Goal: Contribute content

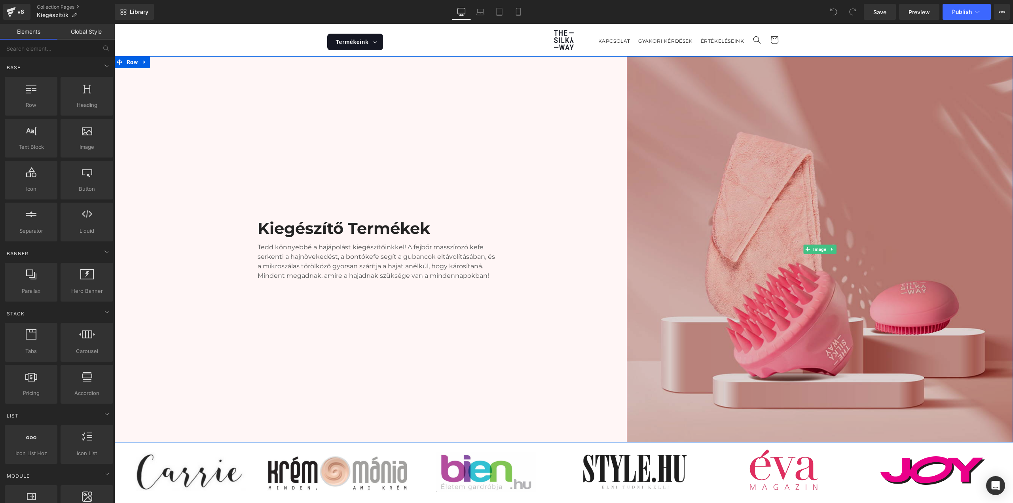
click at [789, 243] on img at bounding box center [820, 249] width 386 height 386
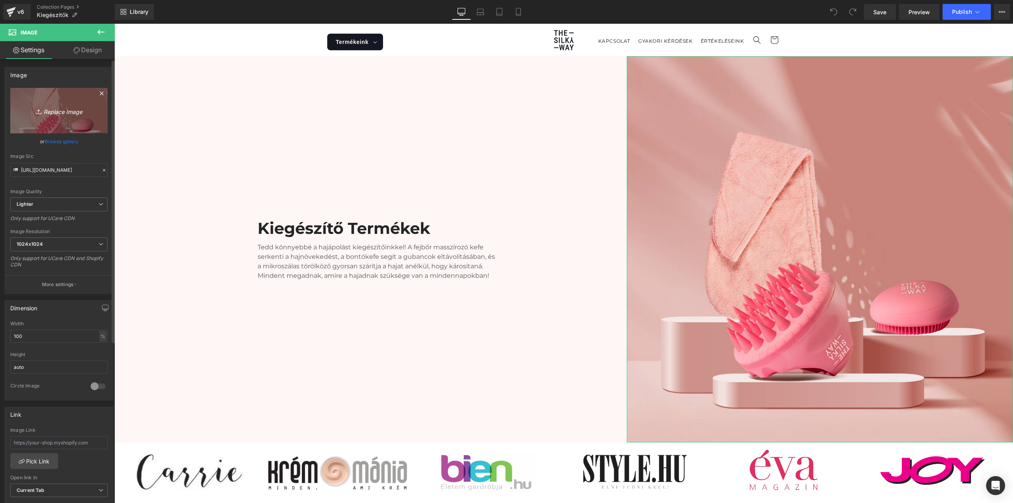
click at [59, 114] on icon "Replace Image" at bounding box center [58, 111] width 63 height 10
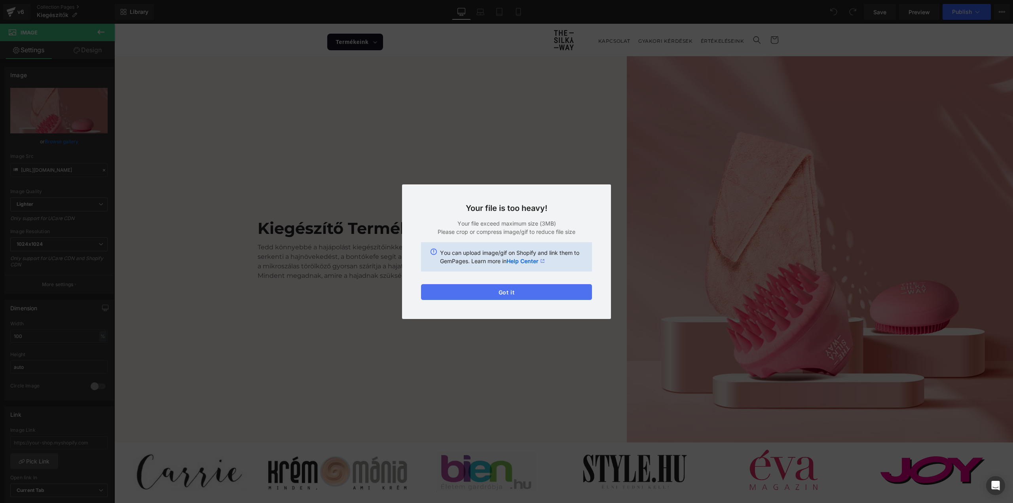
click at [519, 290] on button "Got it" at bounding box center [506, 292] width 171 height 16
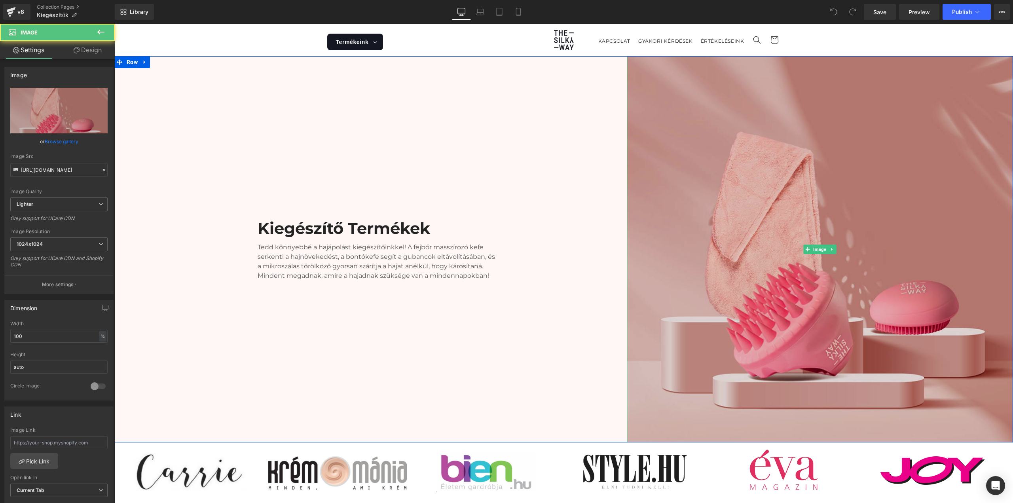
click at [694, 236] on img at bounding box center [820, 249] width 386 height 386
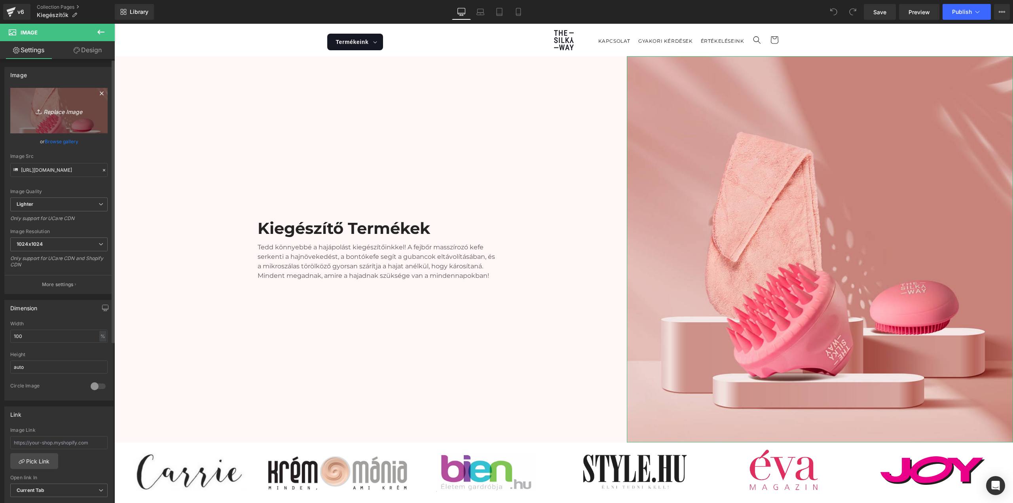
click at [62, 112] on icon "Replace Image" at bounding box center [58, 111] width 63 height 10
type input "C:\fakepath\Képernyőkép [DATE] 134410.png"
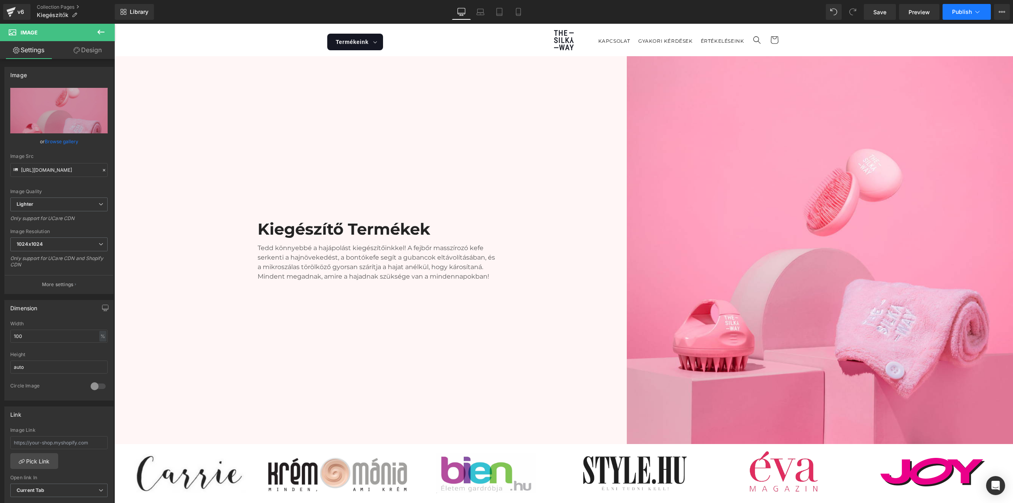
click at [964, 11] on span "Publish" at bounding box center [962, 12] width 20 height 6
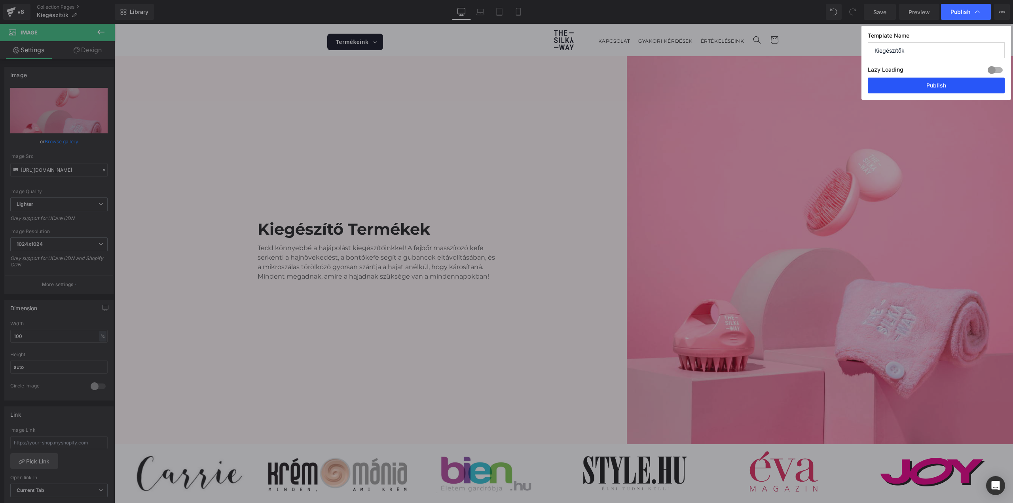
click at [935, 85] on button "Publish" at bounding box center [936, 86] width 137 height 16
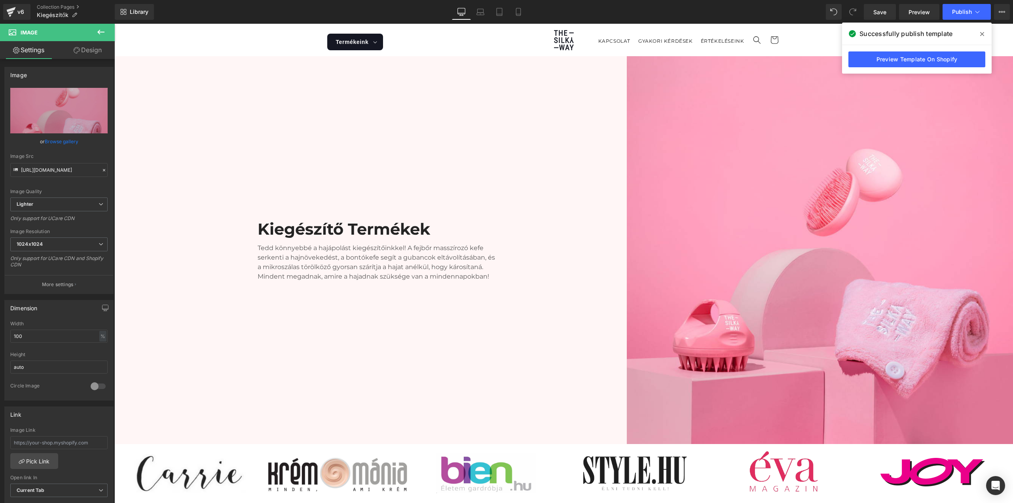
click at [982, 34] on icon at bounding box center [983, 34] width 4 height 4
